Goal: Task Accomplishment & Management: Complete application form

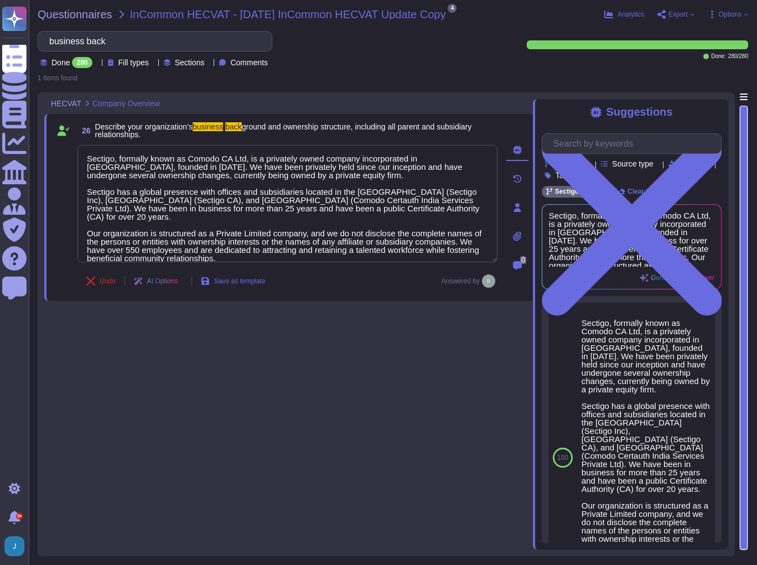
type textarea "Sectigo, formally known as Comodo CA Ltd, is a privately owned company incorpor…"
click at [340, 334] on div "26 Describe your organization’s business back ground and ownership structure, i…" at bounding box center [288, 320] width 489 height 457
click at [84, 11] on span "Questionnaires" at bounding box center [75, 14] width 75 height 11
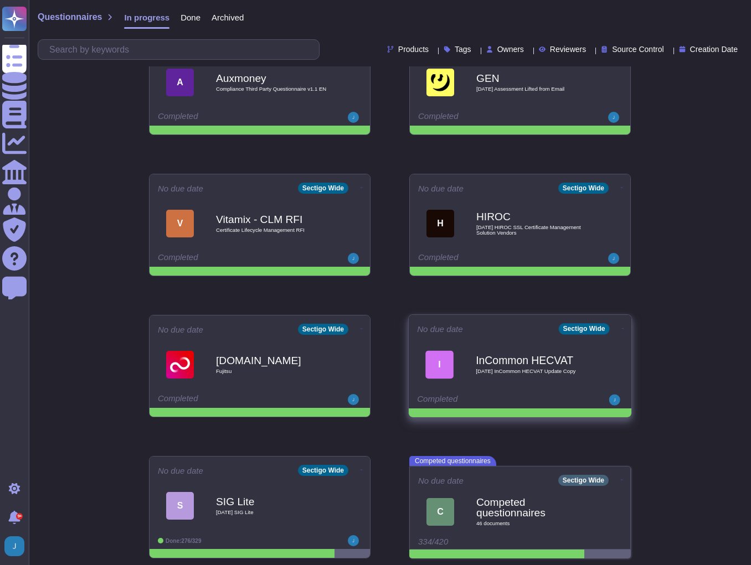
scroll to position [184, 0]
click at [604, 342] on span "I InCommon HECVAT [DATE] InCommon HECVAT Update Copy" at bounding box center [520, 363] width 206 height 45
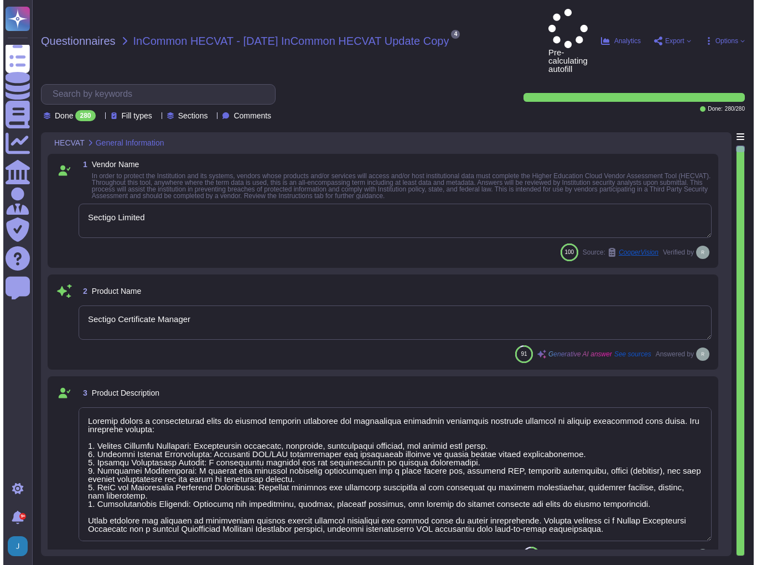
type textarea "Sectigo Limited"
type textarea "Sectigo Certificate Manager"
type textarea "Sectigo offers a comprehensive range of digital identity solutions and certific…"
type textarea "The web link to the Product Privacy Notice is [URL][DOMAIN_NAME]."
type textarea "Your Enterprise Sales Representative can provide this information."
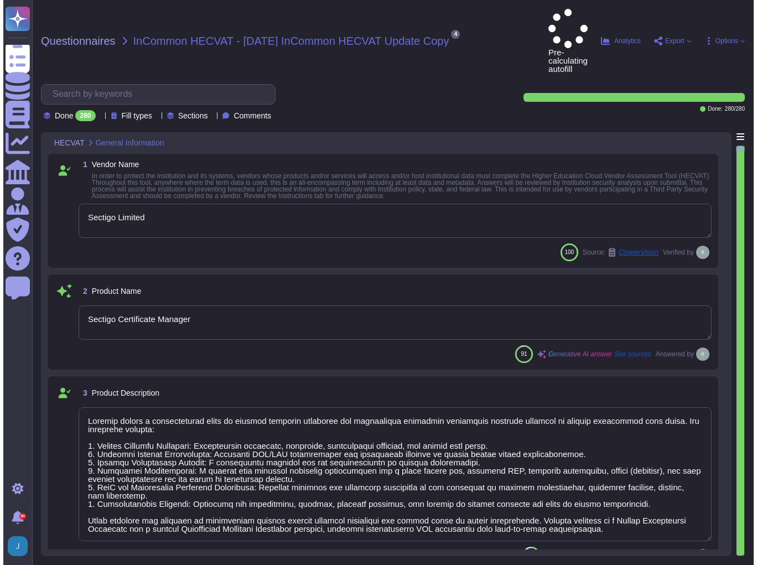
type textarea "Your Enterprise Sales Representative can provide this information."
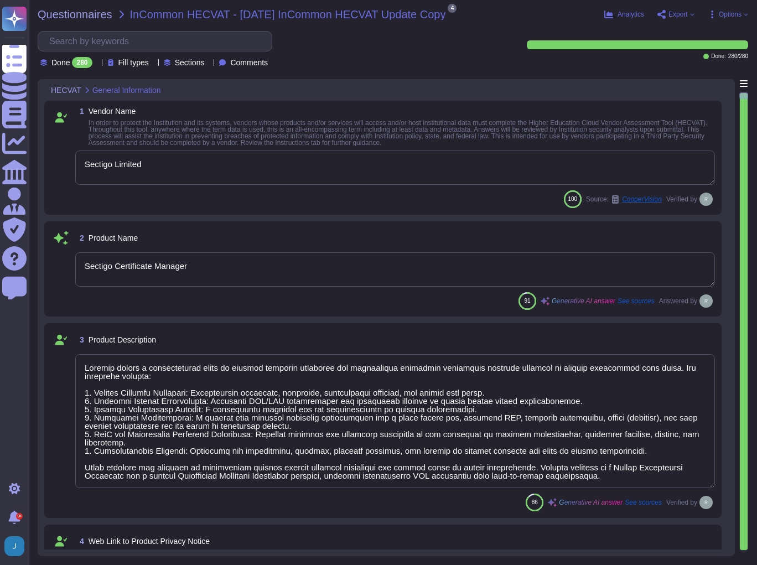
click at [675, 17] on span "Export" at bounding box center [678, 14] width 19 height 7
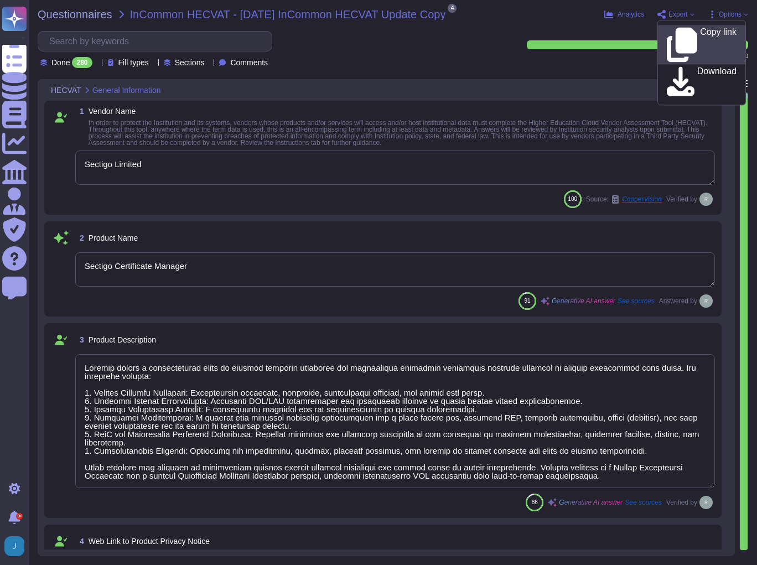
click at [700, 35] on p "Copy link" at bounding box center [718, 45] width 37 height 34
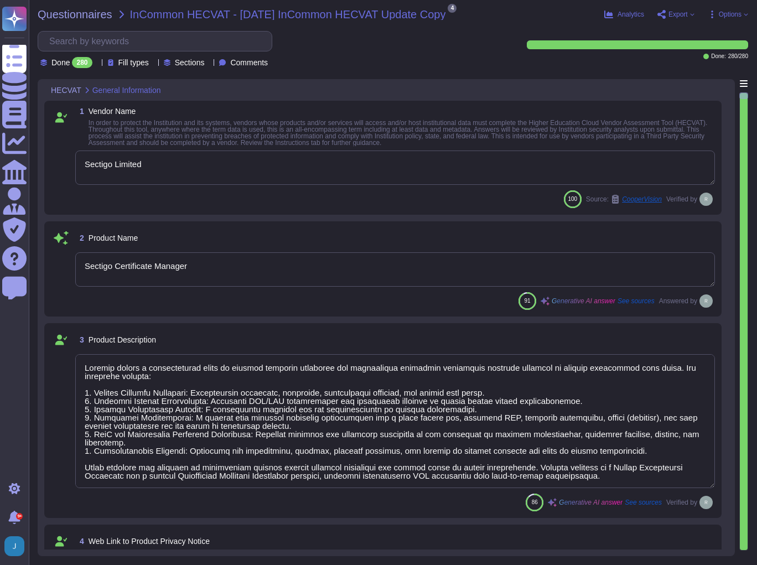
click at [737, 11] on span "Options" at bounding box center [730, 14] width 23 height 7
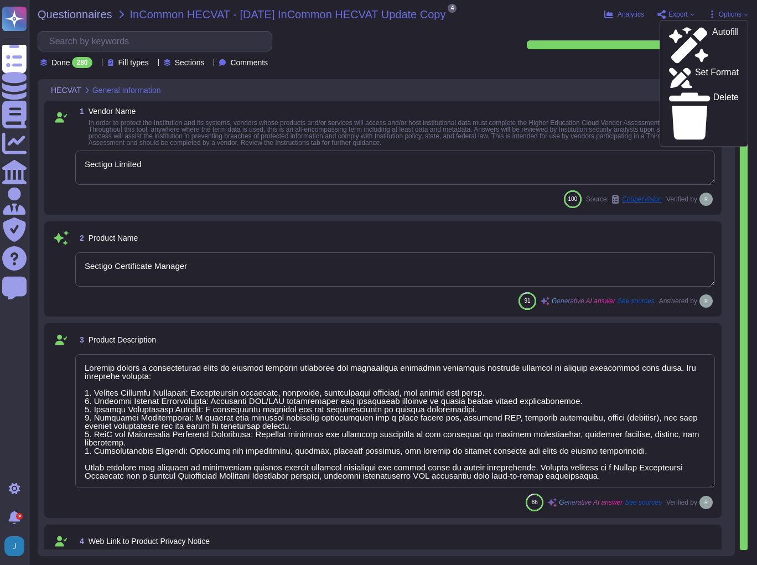
click at [673, 14] on span "Export" at bounding box center [678, 14] width 19 height 7
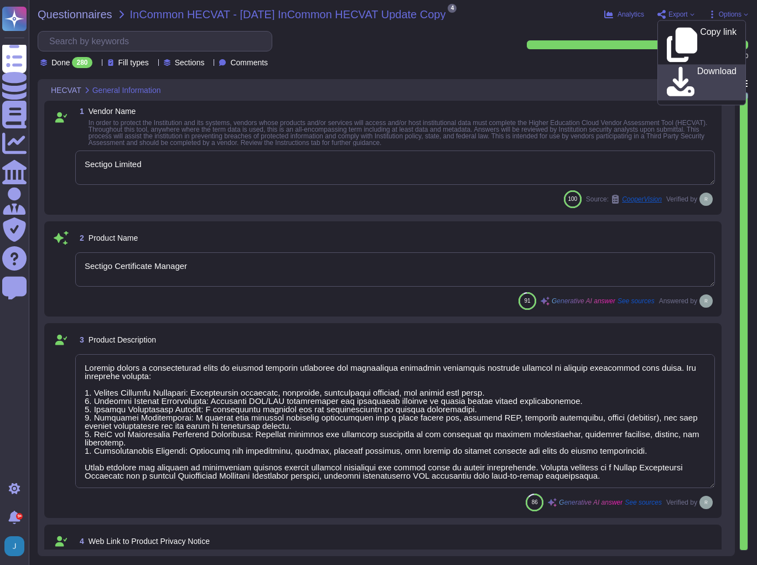
click at [675, 66] on icon at bounding box center [681, 82] width 28 height 32
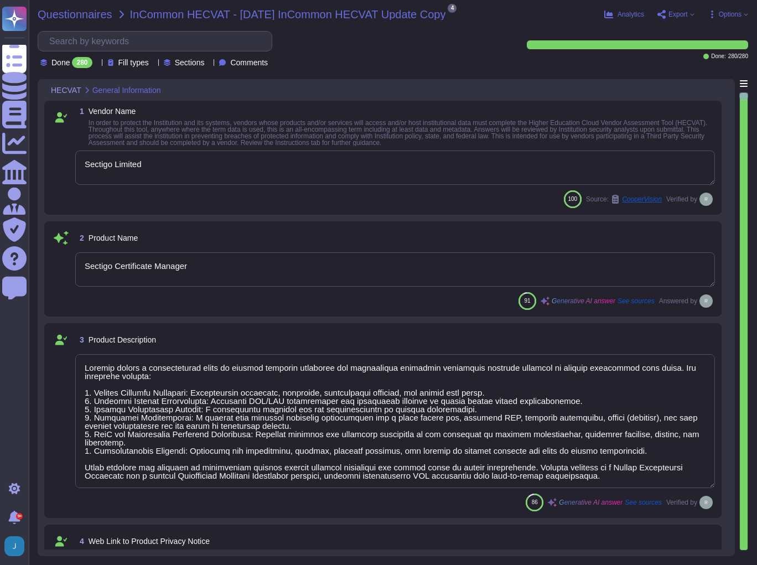
click at [56, 9] on span "Questionnaires" at bounding box center [75, 14] width 75 height 11
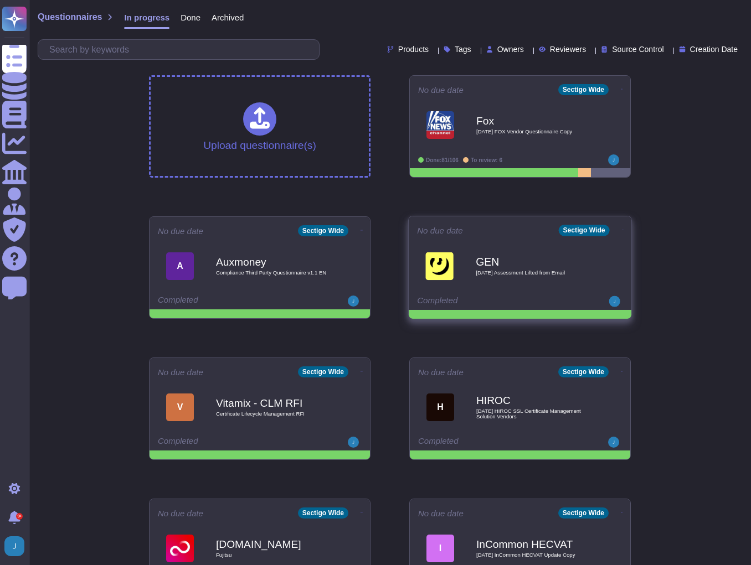
click at [570, 258] on b "GEN" at bounding box center [531, 261] width 112 height 11
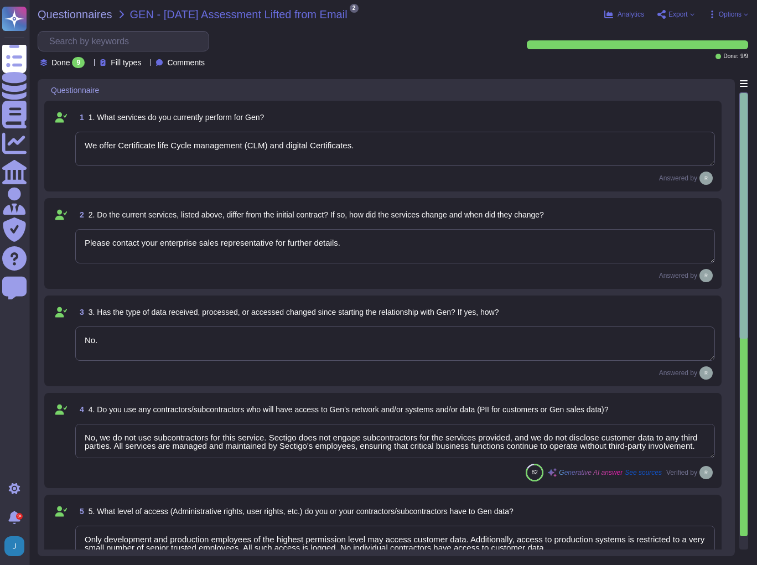
type textarea "We offer Certificate life Cycle management (CLM) and digital Certificates."
type textarea "Please contact your enterprise sales representative for further details."
type textarea "No."
type textarea "No, we do not use subcontractors for this service. Sectigo does not engage subc…"
type textarea "Only development and production employees of the highest permission level may a…"
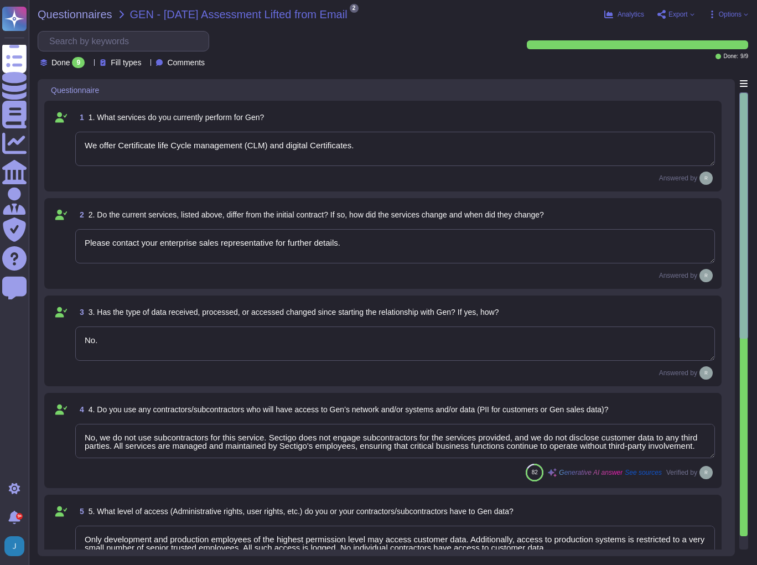
type textarea "No, our application or system does not use Artificial Intelligence (AI) or Mach…"
type textarea "No."
type textarea "We have a SOC 2 Type 2 report available, which covers the period from [DATE], t…"
click at [689, 16] on span "Export" at bounding box center [676, 14] width 37 height 9
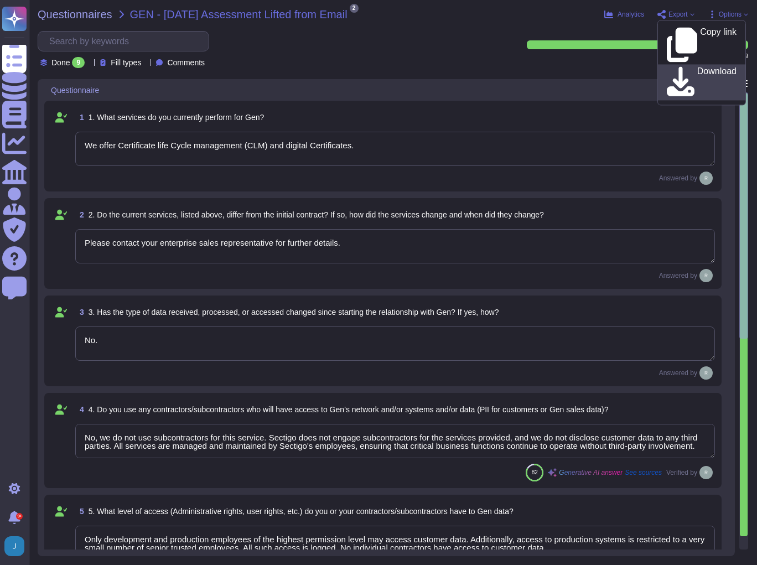
click at [680, 66] on div "Download" at bounding box center [702, 82] width 70 height 32
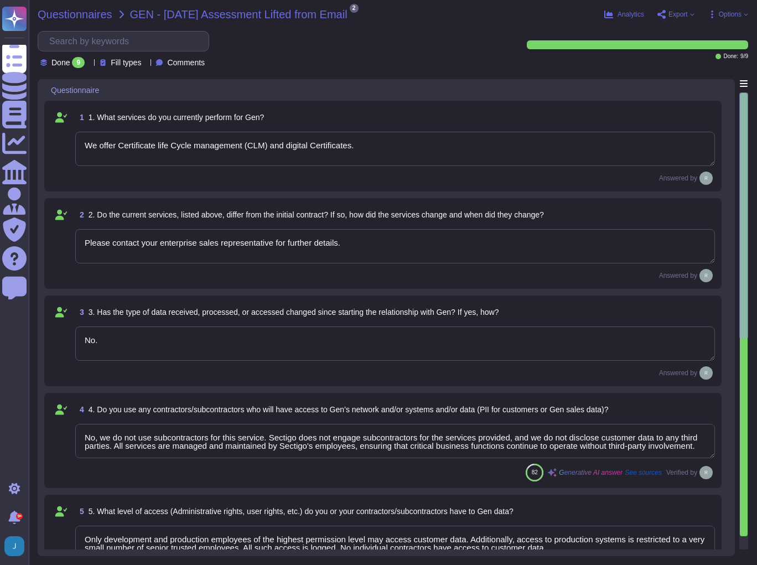
click at [80, 14] on span "Questionnaires" at bounding box center [75, 14] width 75 height 11
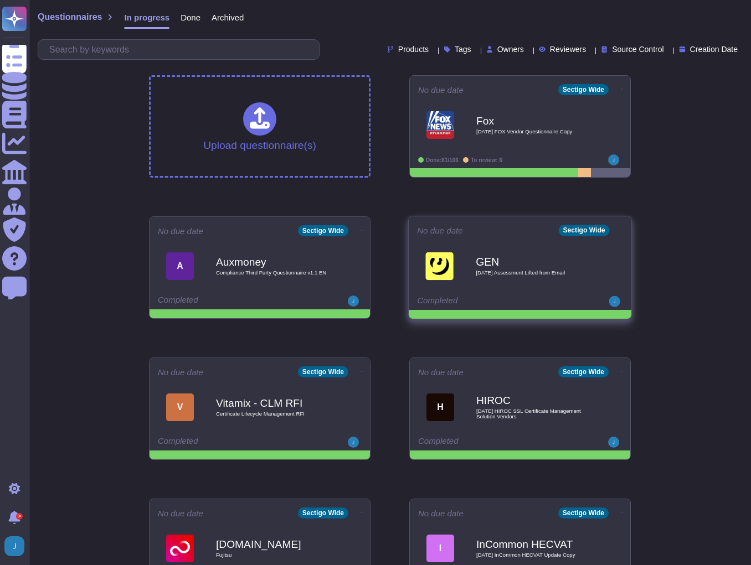
click at [622, 231] on icon at bounding box center [623, 230] width 2 height 3
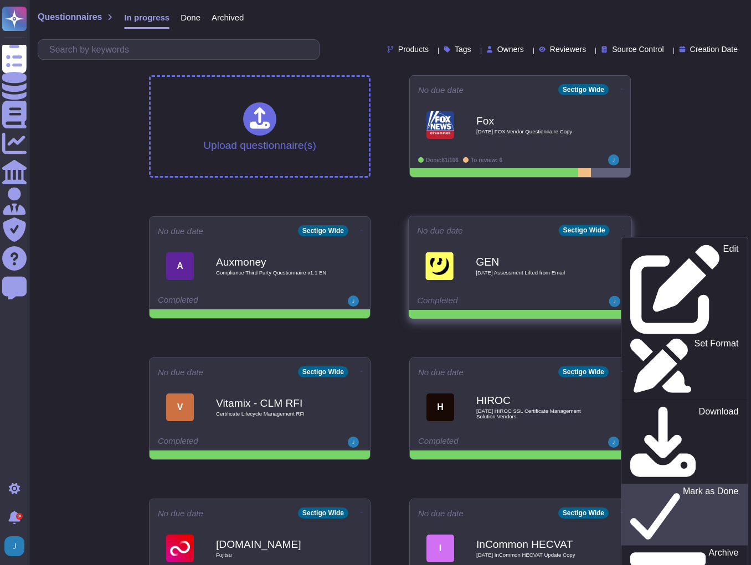
click at [682, 487] on p "Mark as Done" at bounding box center [710, 515] width 56 height 56
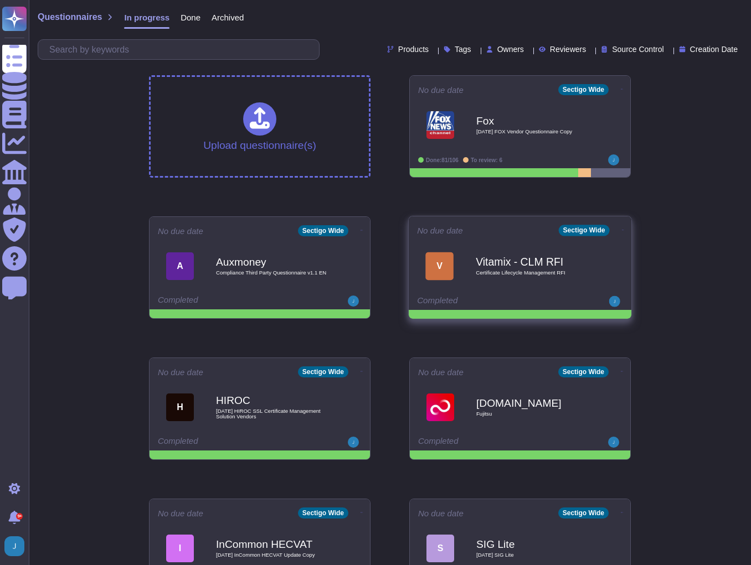
click at [553, 250] on div "Vitamix - CLM RFI Certificate Lifecycle Management RFI" at bounding box center [531, 266] width 112 height 45
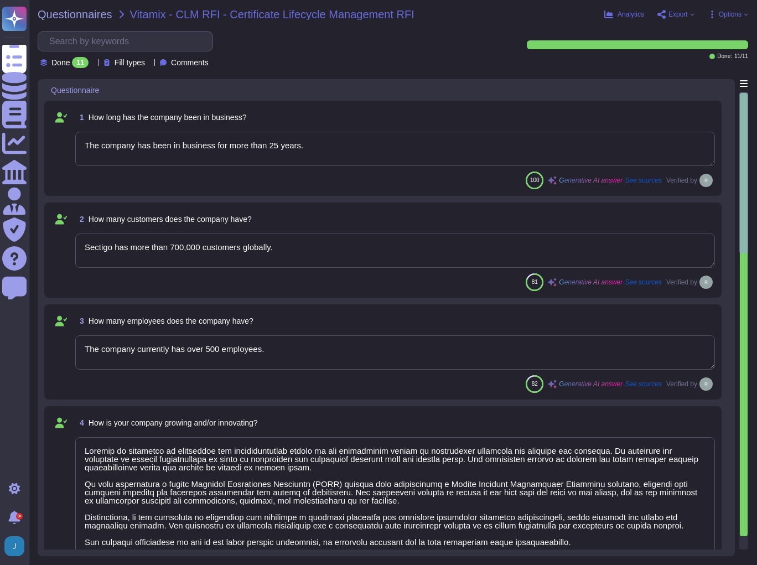
type textarea "The company has been in business for more than 25 years."
type textarea "Sectigo has more than 700,000 customers globally."
type textarea "The company currently has over 500 employees."
type textarea "Sectigo is committed to innovation and differentiating itself in the competitiv…"
type textarea "Sectigo offers a comprehensive Software as a Service (SaaS) solution for certif…"
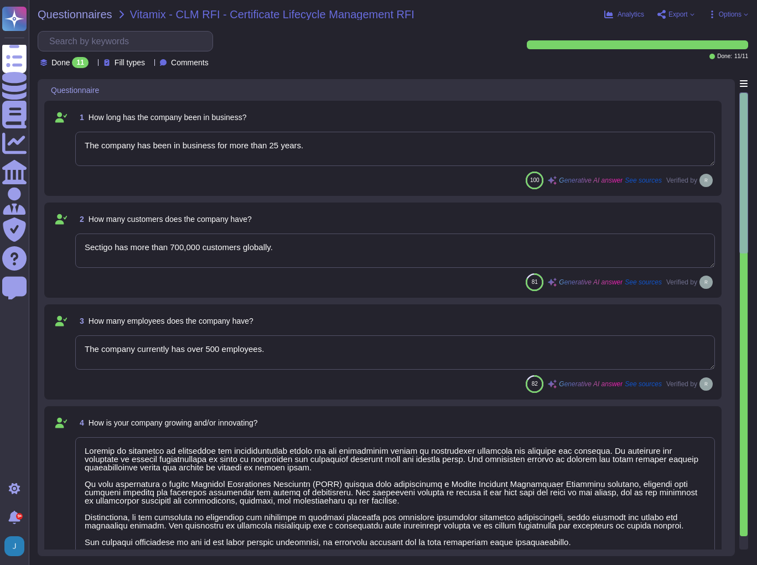
click at [687, 13] on span "Export" at bounding box center [678, 14] width 19 height 7
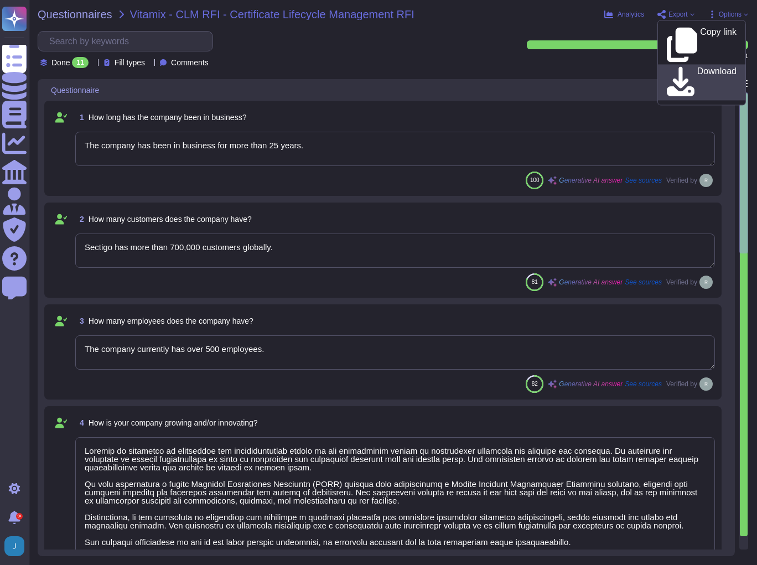
click at [697, 67] on p "Download" at bounding box center [716, 82] width 39 height 31
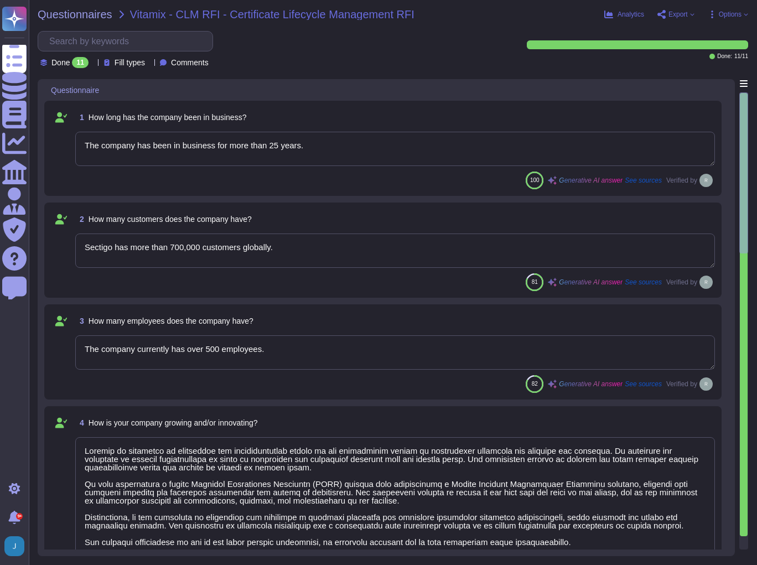
type textarea "Yes, the solution addresses the requirements listed. It provides outbound netwo…"
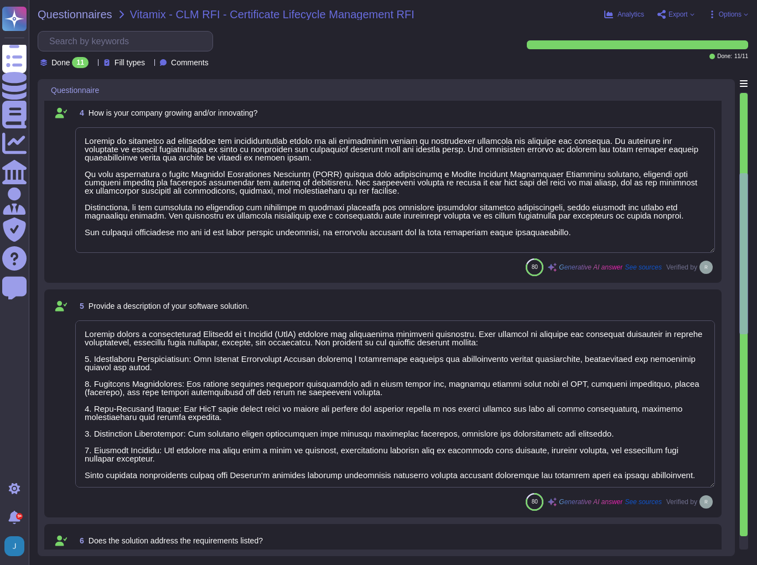
type textarea "1. CA-Agnostic Certificate Lifecycle Management (CLM) Platform: Sectigo’s cloud…"
type textarea "You can discuss the possibility of performing a "Proof of Concept" with your en…"
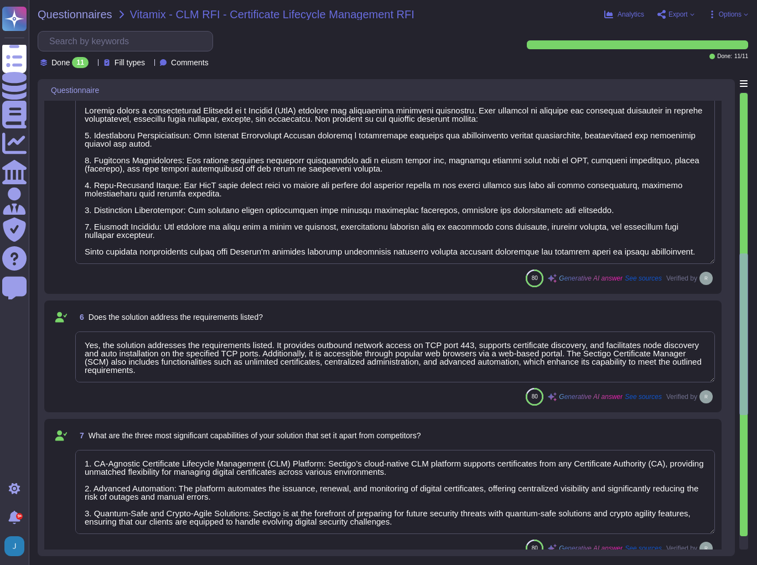
type textarea "Sectigo SCM Enterprise is designed to manage over 50 million active certificate…"
type textarea "Our solution is a cloud-based Software as a Service (SaaS) application. It is d…"
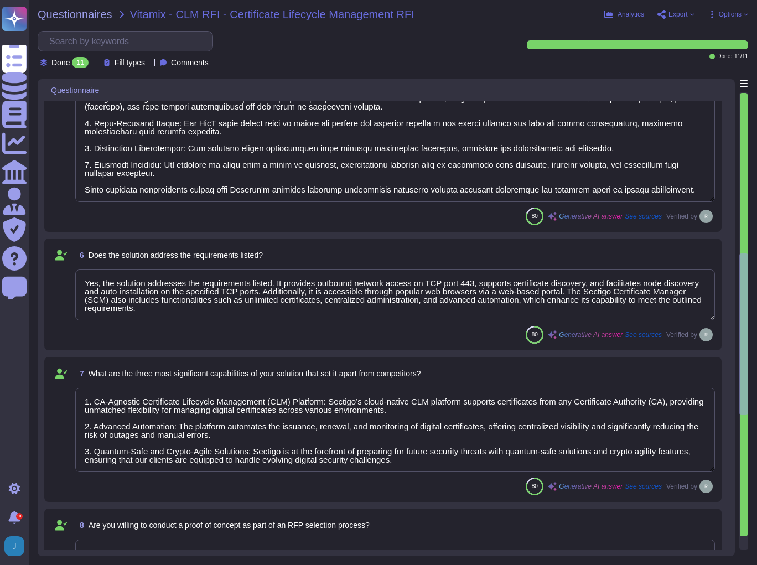
type textarea "Currently, we are unable to provide a clear product roadmap, as our technology …"
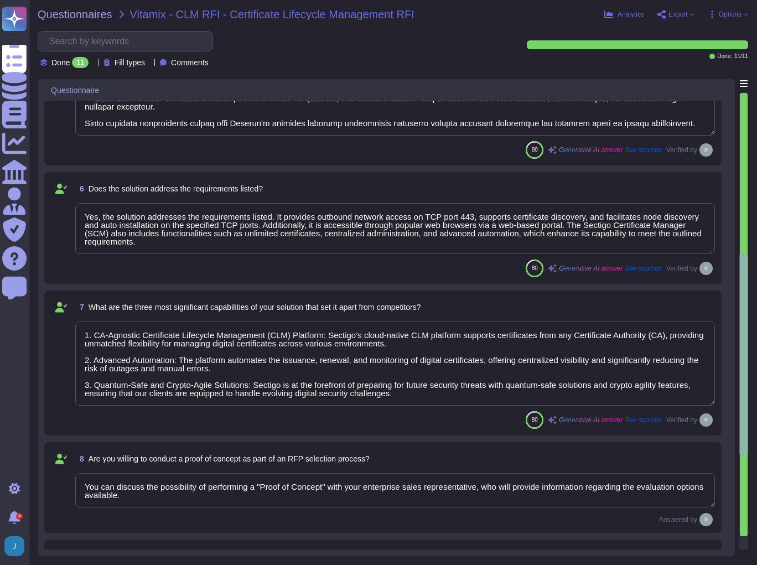
type textarea "Sectigo is committed to innovation and differentiating itself in the competitiv…"
type textarea "Sectigo offers a comprehensive Software as a Service (SaaS) solution for certif…"
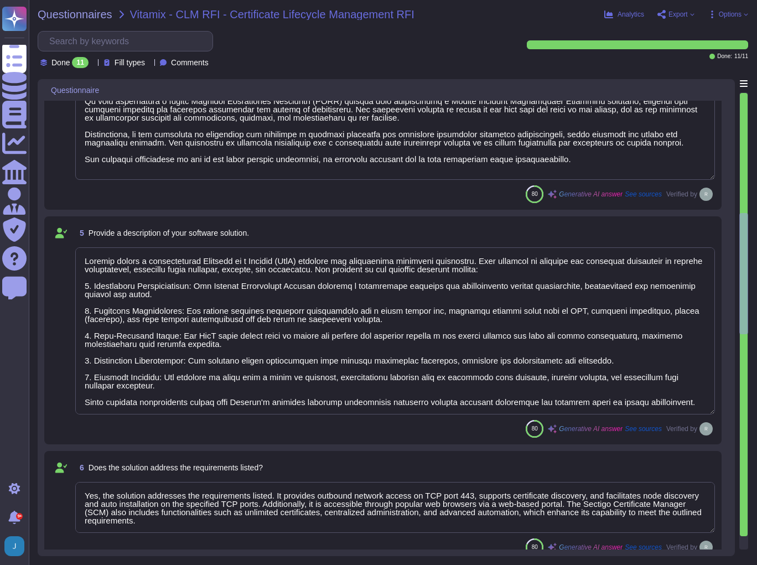
type textarea "Sectigo has more than 700,000 customers globally."
type textarea "The company currently has over 500 employees."
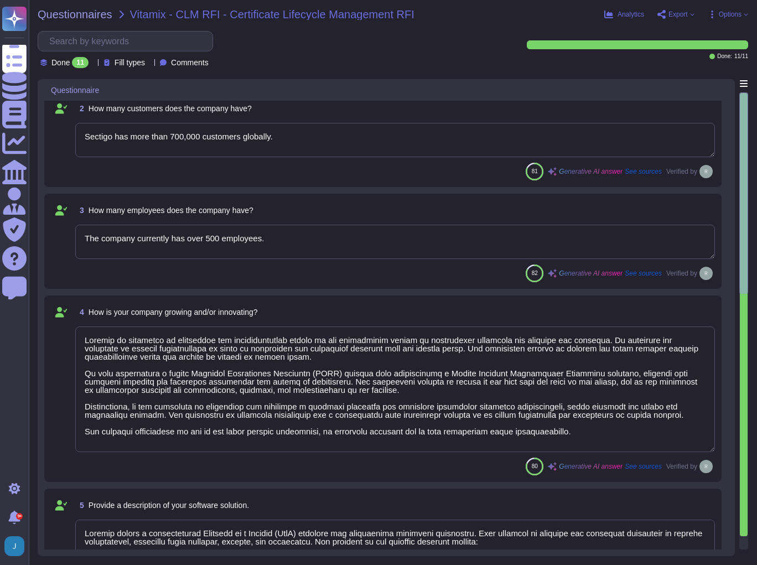
type textarea "The company has been in business for more than 25 years."
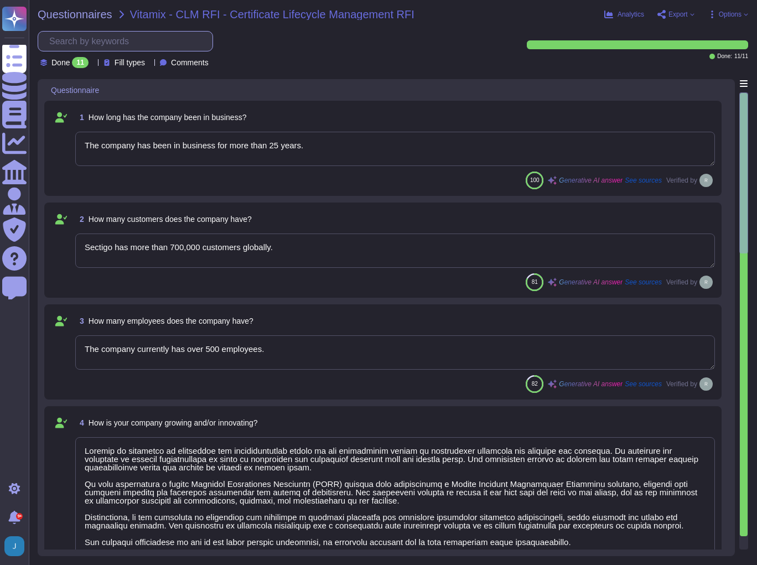
click at [109, 44] on input "text" at bounding box center [128, 41] width 169 height 19
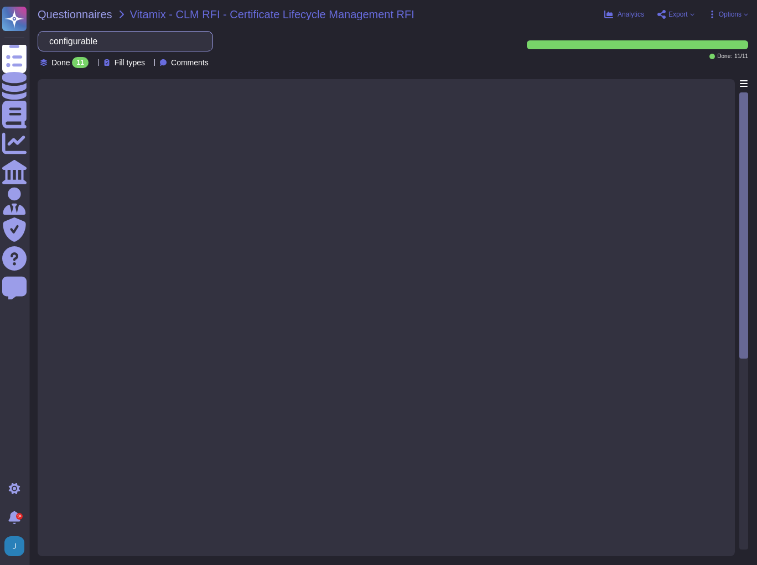
type input "configurable"
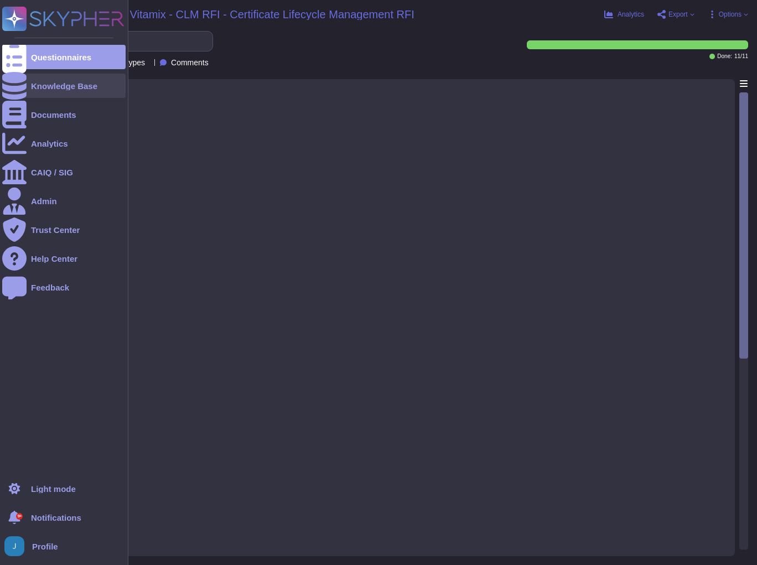
click at [49, 86] on div "Knowledge Base" at bounding box center [64, 86] width 66 height 8
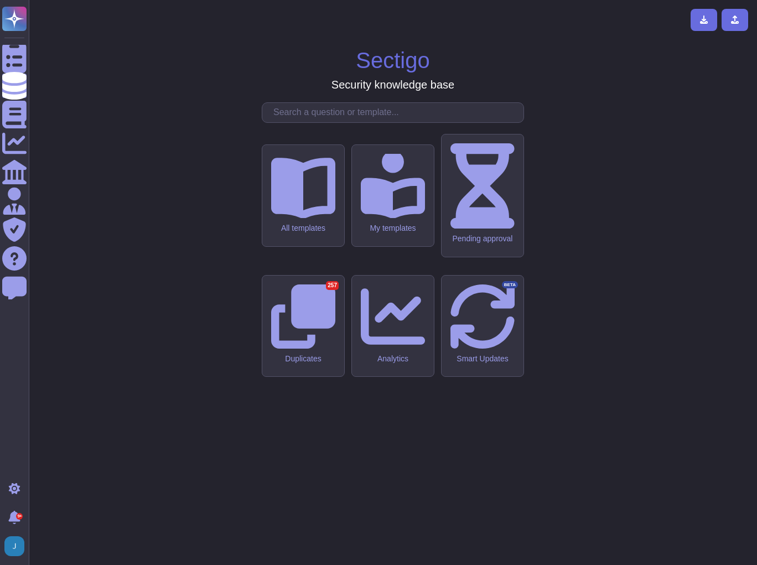
click at [307, 122] on input "text" at bounding box center [396, 112] width 256 height 19
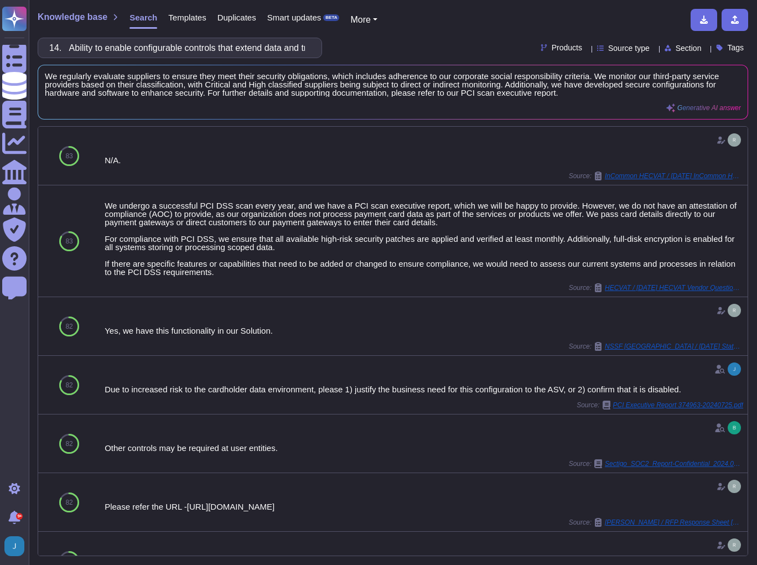
click at [60, 3] on div "Knowledge base Search Templates Duplicates Smart updates BETA More 14. Ability …" at bounding box center [393, 282] width 728 height 565
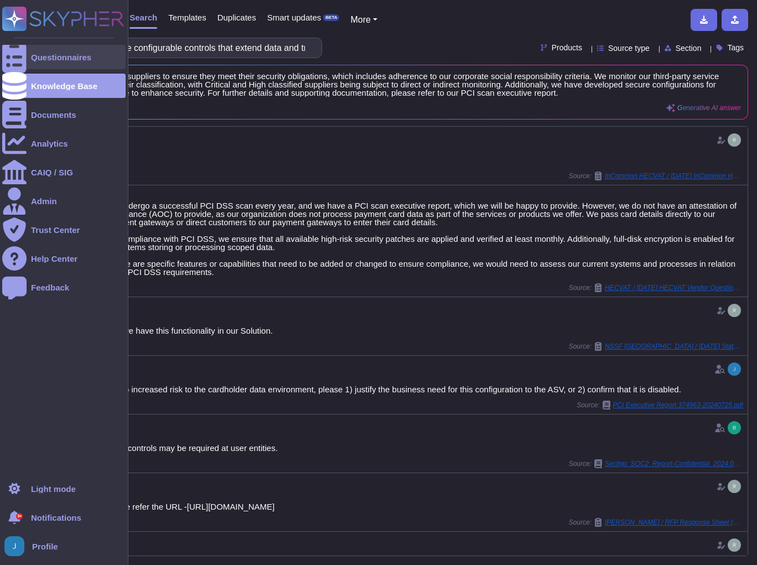
click at [48, 52] on div "Questionnaires" at bounding box center [63, 57] width 123 height 24
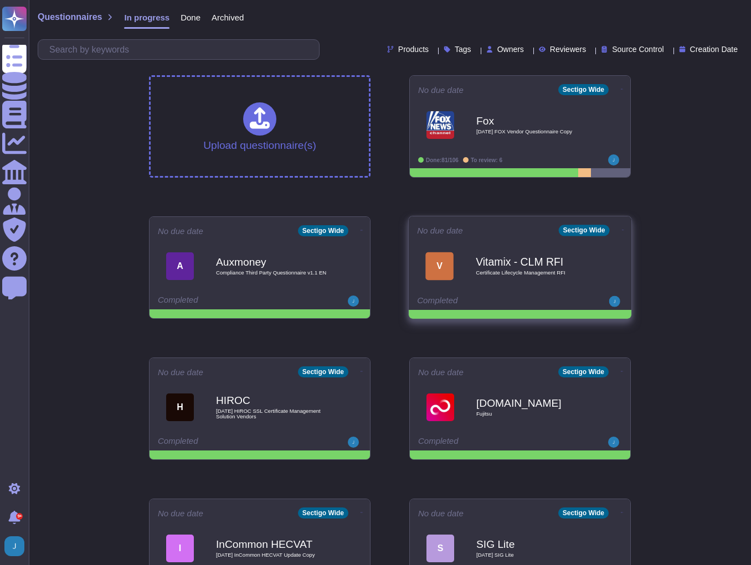
click at [622, 229] on icon at bounding box center [623, 230] width 2 height 3
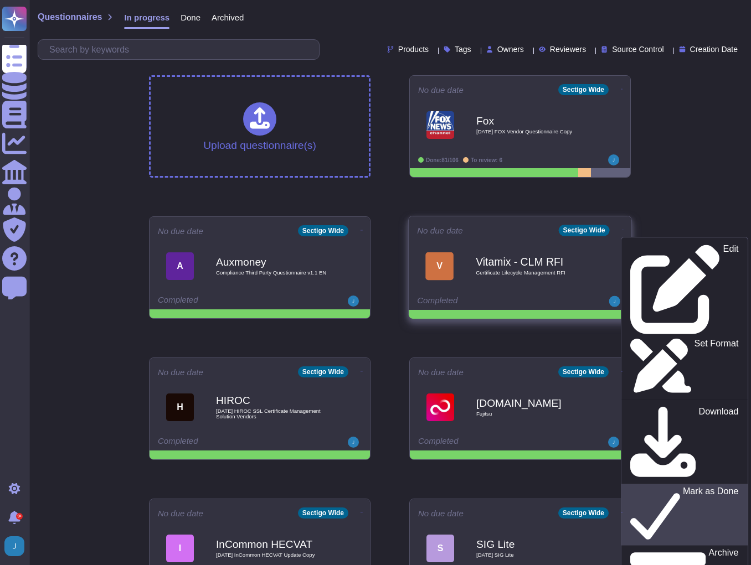
click at [682, 487] on p "Mark as Done" at bounding box center [710, 515] width 56 height 56
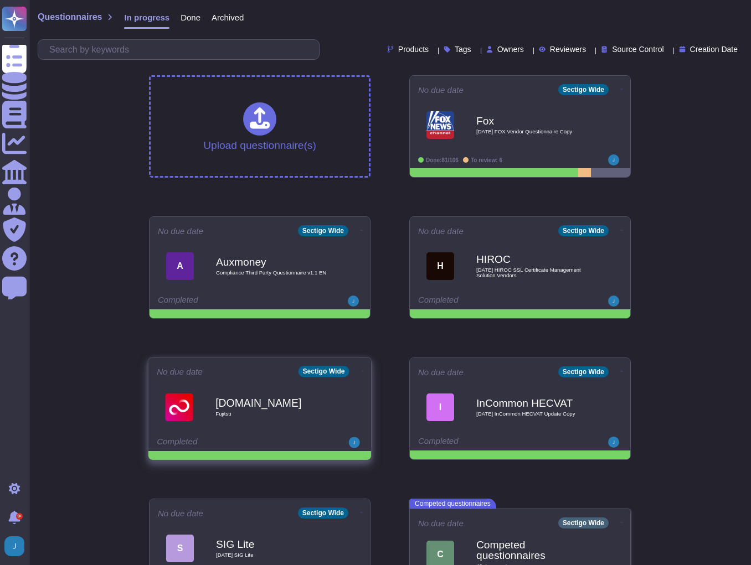
scroll to position [44, 0]
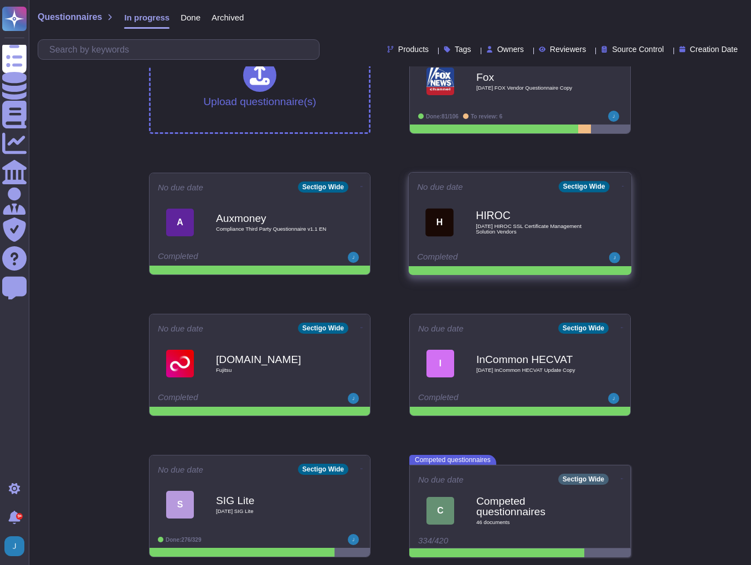
click at [505, 219] on b "HIROC" at bounding box center [531, 215] width 112 height 11
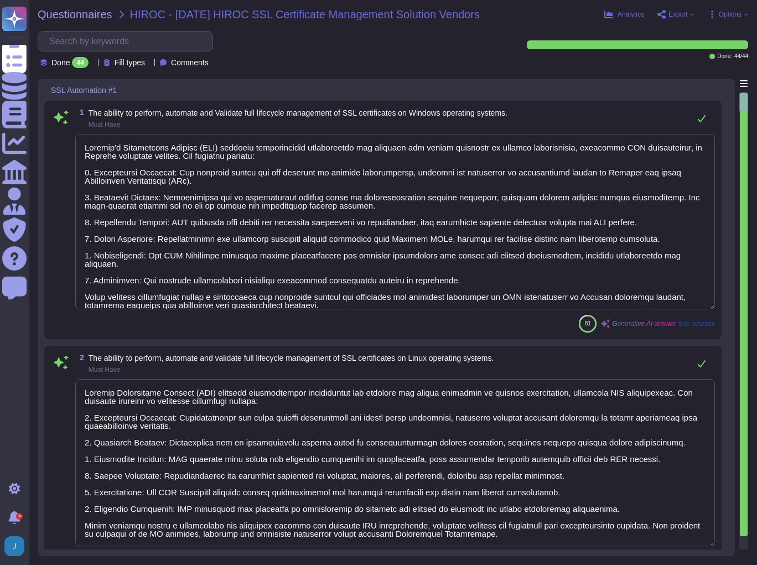
type textarea "Sectigo's Certificate Manager (SCM) provides comprehensive capabilities for man…"
type textarea "Sectigo Certificate Manager (SCM) provides comprehensive capabilities for manag…"
click at [56, 13] on span "Questionnaires" at bounding box center [75, 14] width 75 height 11
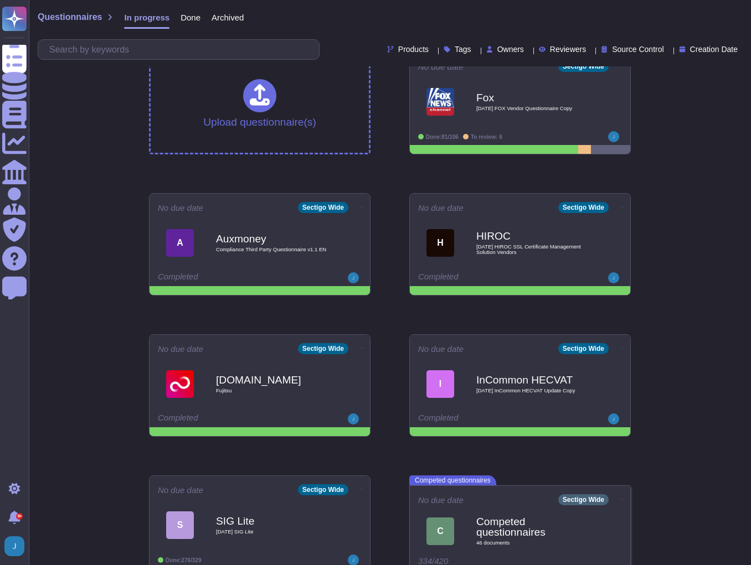
scroll to position [44, 0]
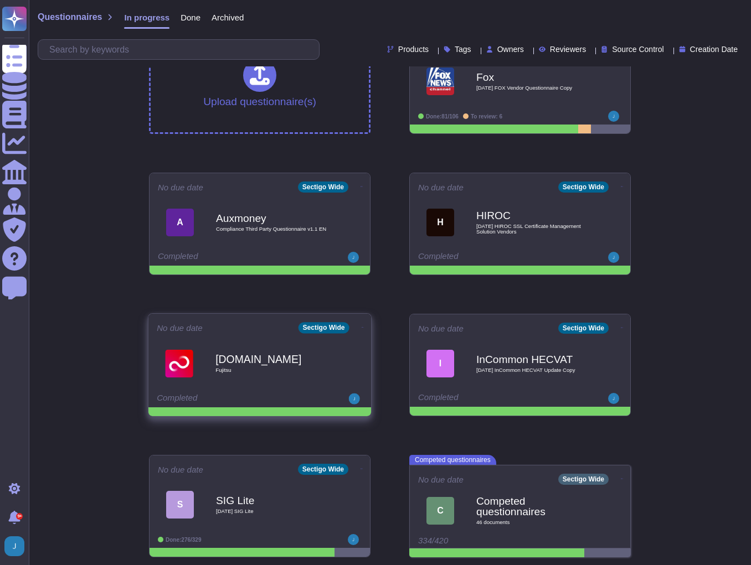
click at [303, 346] on div "[DOMAIN_NAME] Fujitsu" at bounding box center [271, 363] width 112 height 45
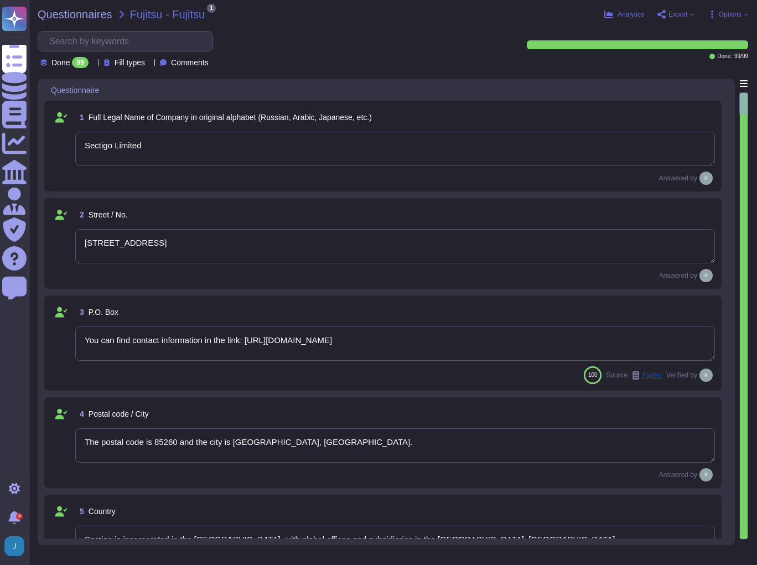
type textarea "Sectigo Limited"
type textarea "[STREET_ADDRESS]"
type textarea "You can find contact information in the link: [URL][DOMAIN_NAME]"
type textarea "The postal code is 85260 and the city is [GEOGRAPHIC_DATA], [GEOGRAPHIC_DATA]."
type textarea "Sectigo is incorporated in the [GEOGRAPHIC_DATA], with global offices and subsi…"
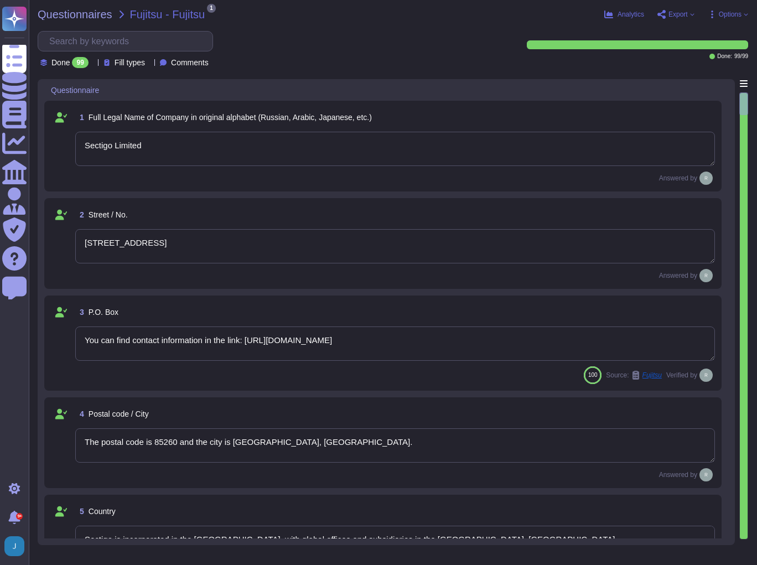
type textarea "The Company was established in [DATE]."
type textarea "The DUN & [PERSON_NAME] (D&B) Number for Sectigo is 220567130."
type textarea "Sectigo is a privately held company."
click at [677, 15] on span "Export" at bounding box center [678, 14] width 19 height 7
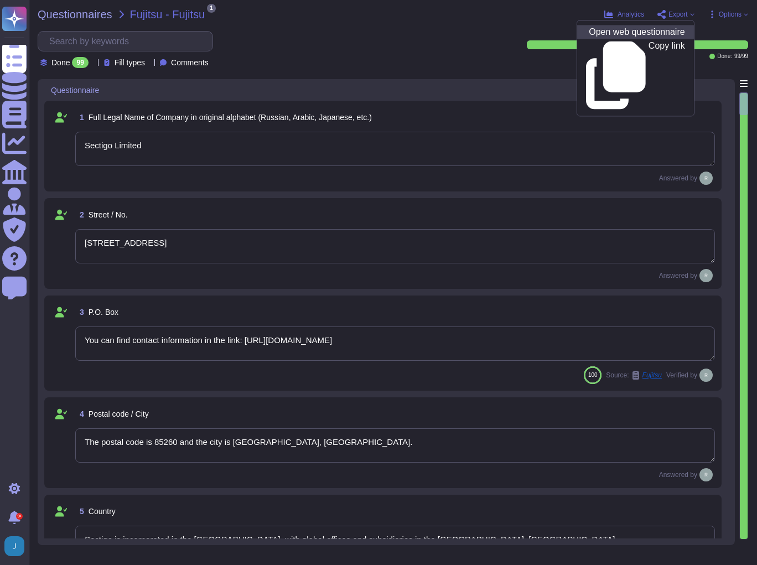
click at [640, 34] on p "Open web questionnaire" at bounding box center [637, 32] width 96 height 9
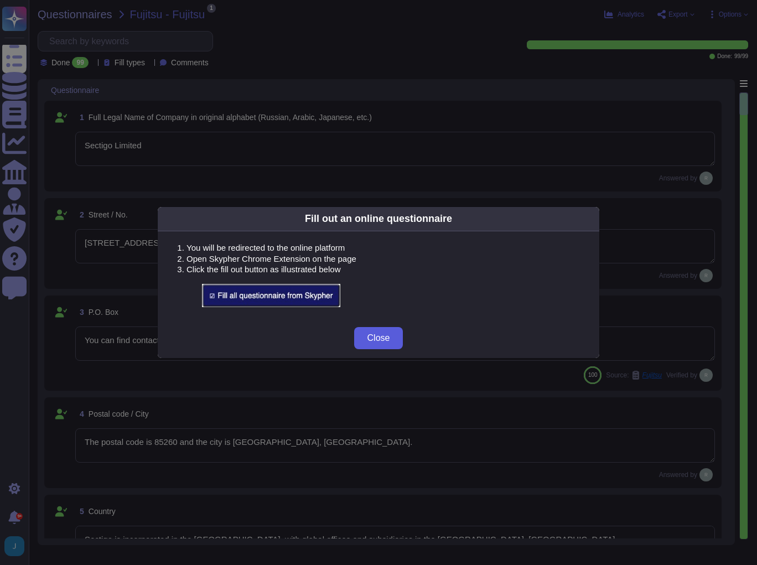
click at [383, 339] on span "Close" at bounding box center [379, 338] width 23 height 9
